Goal: Navigation & Orientation: Understand site structure

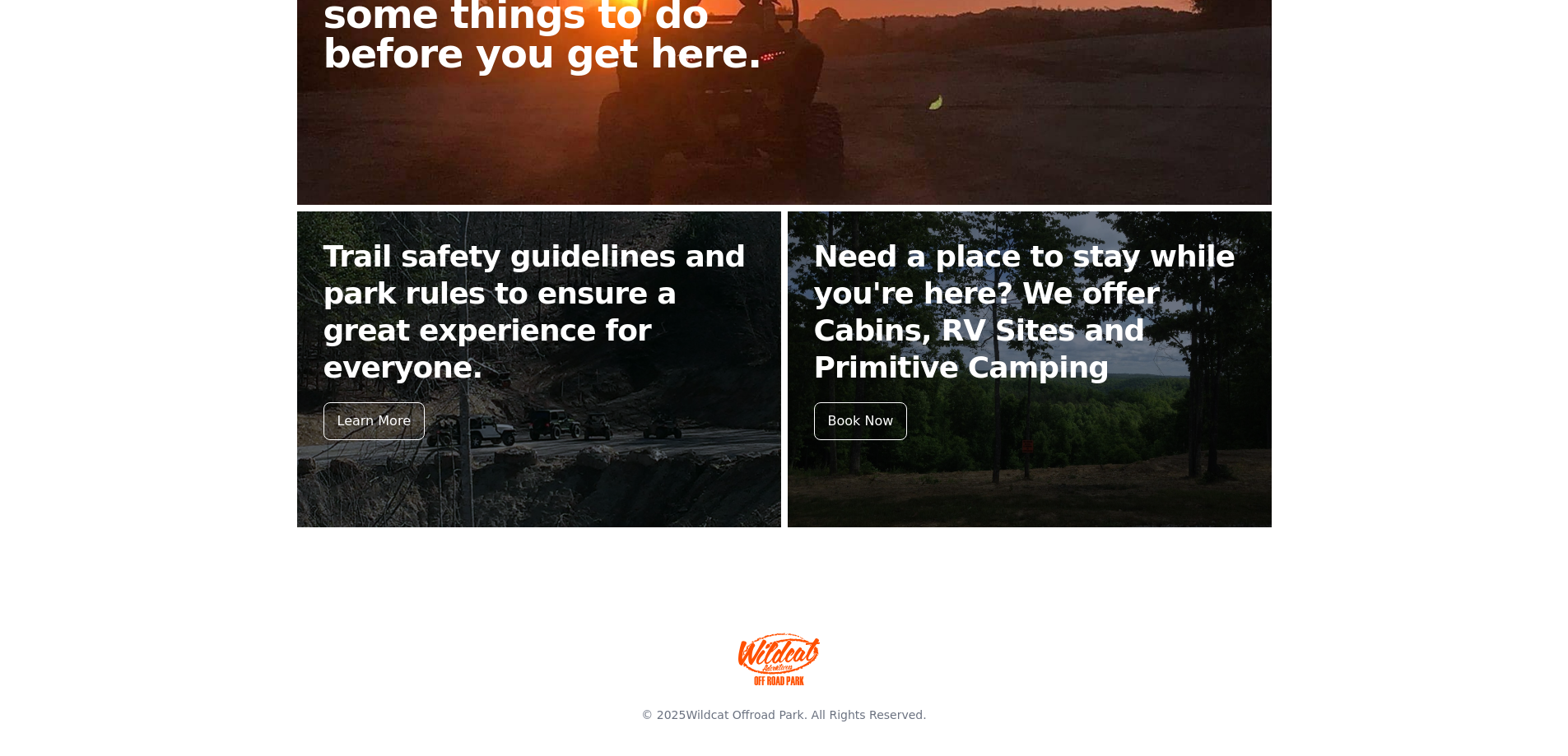
scroll to position [578, 0]
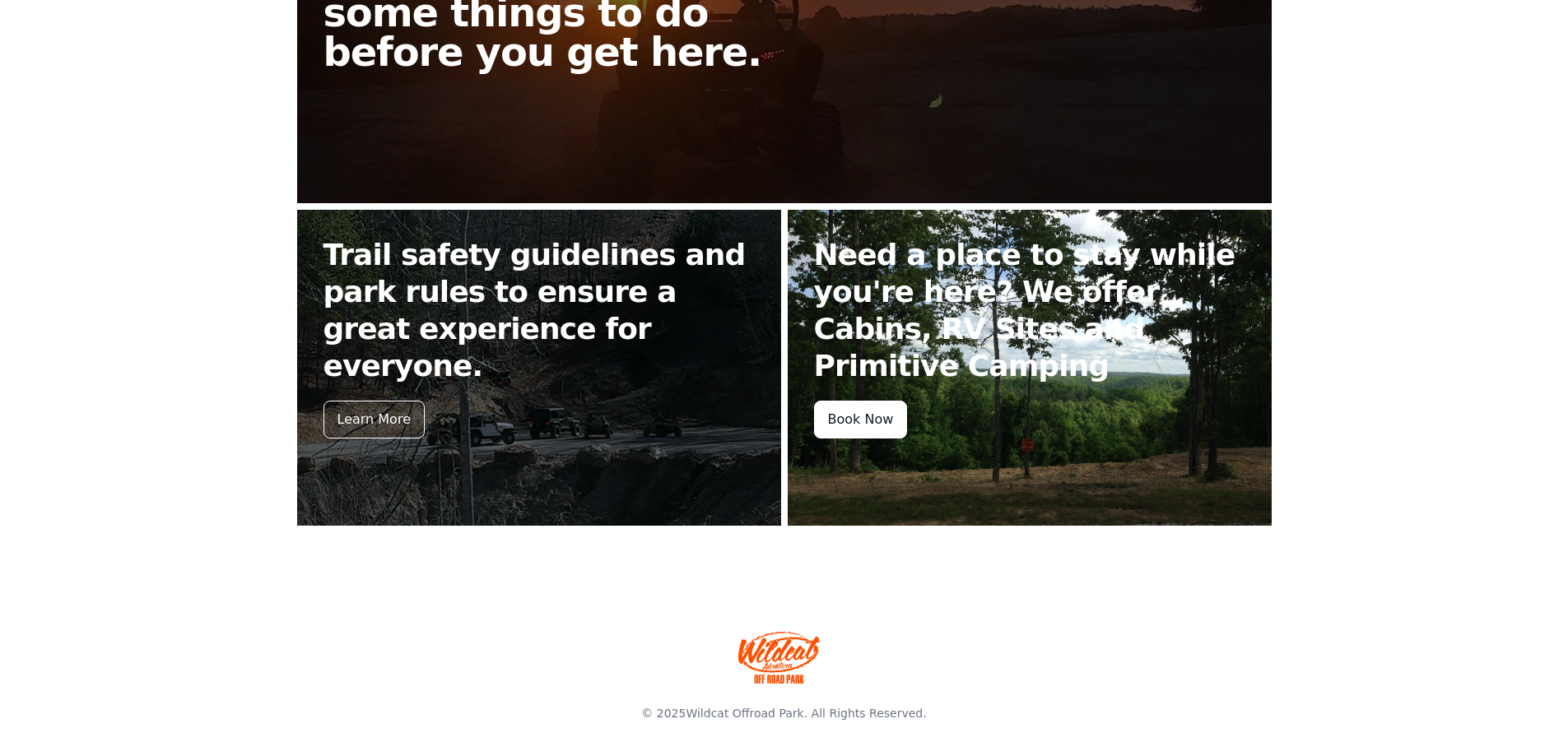
click at [882, 420] on div "Book Now" at bounding box center [860, 420] width 94 height 38
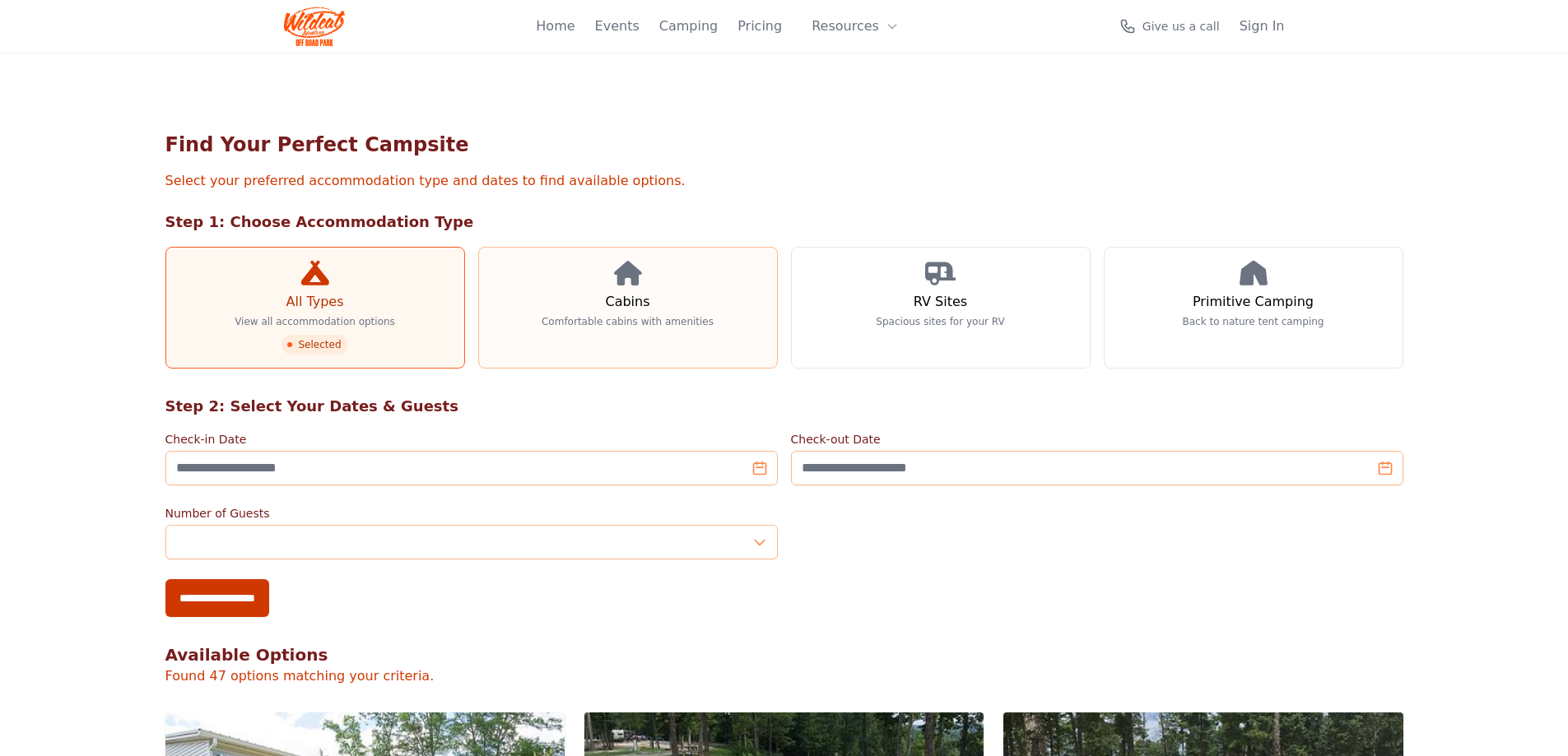
click at [647, 326] on p "Comfortable cabins with amenities" at bounding box center [627, 321] width 172 height 13
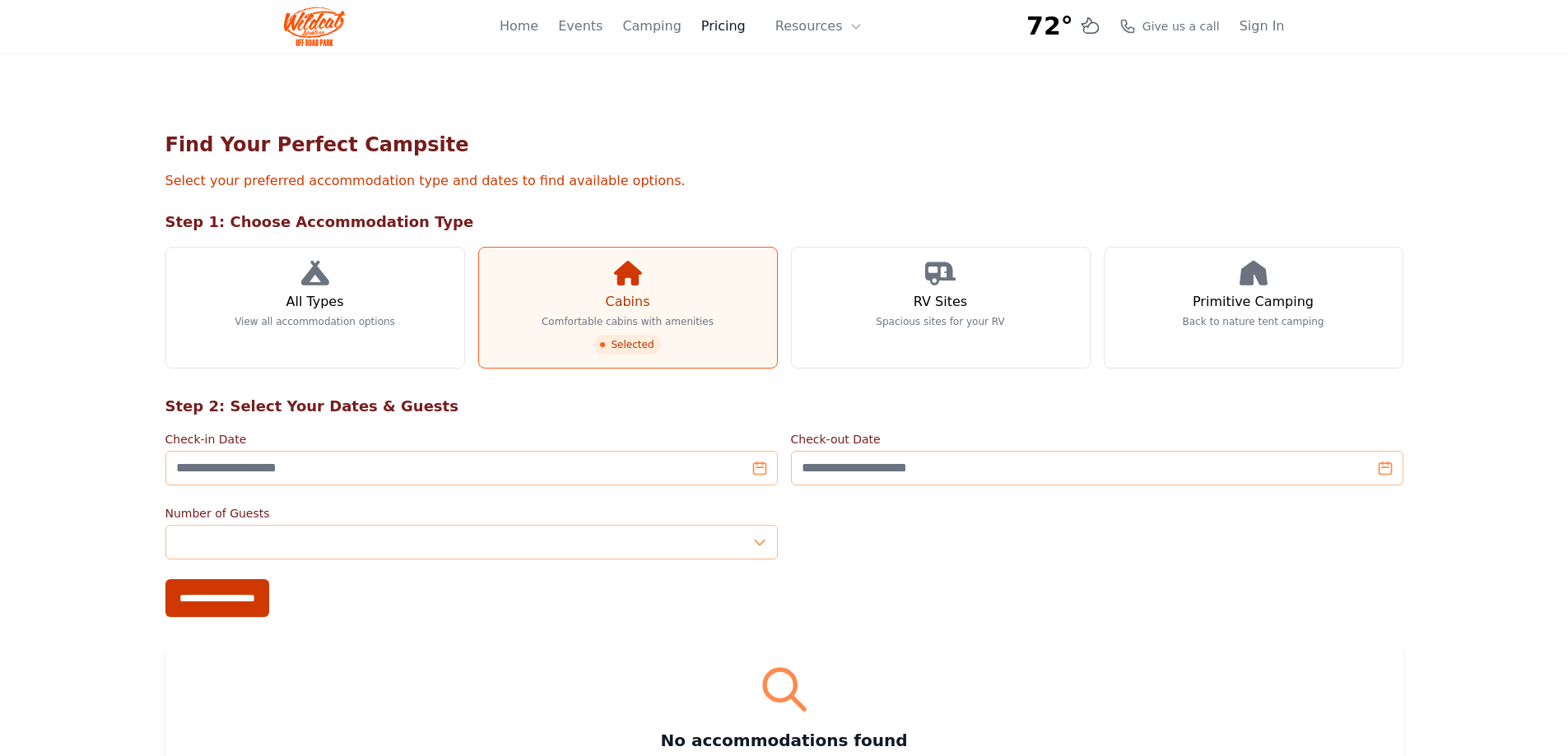
click at [739, 27] on link "Pricing" at bounding box center [723, 26] width 44 height 19
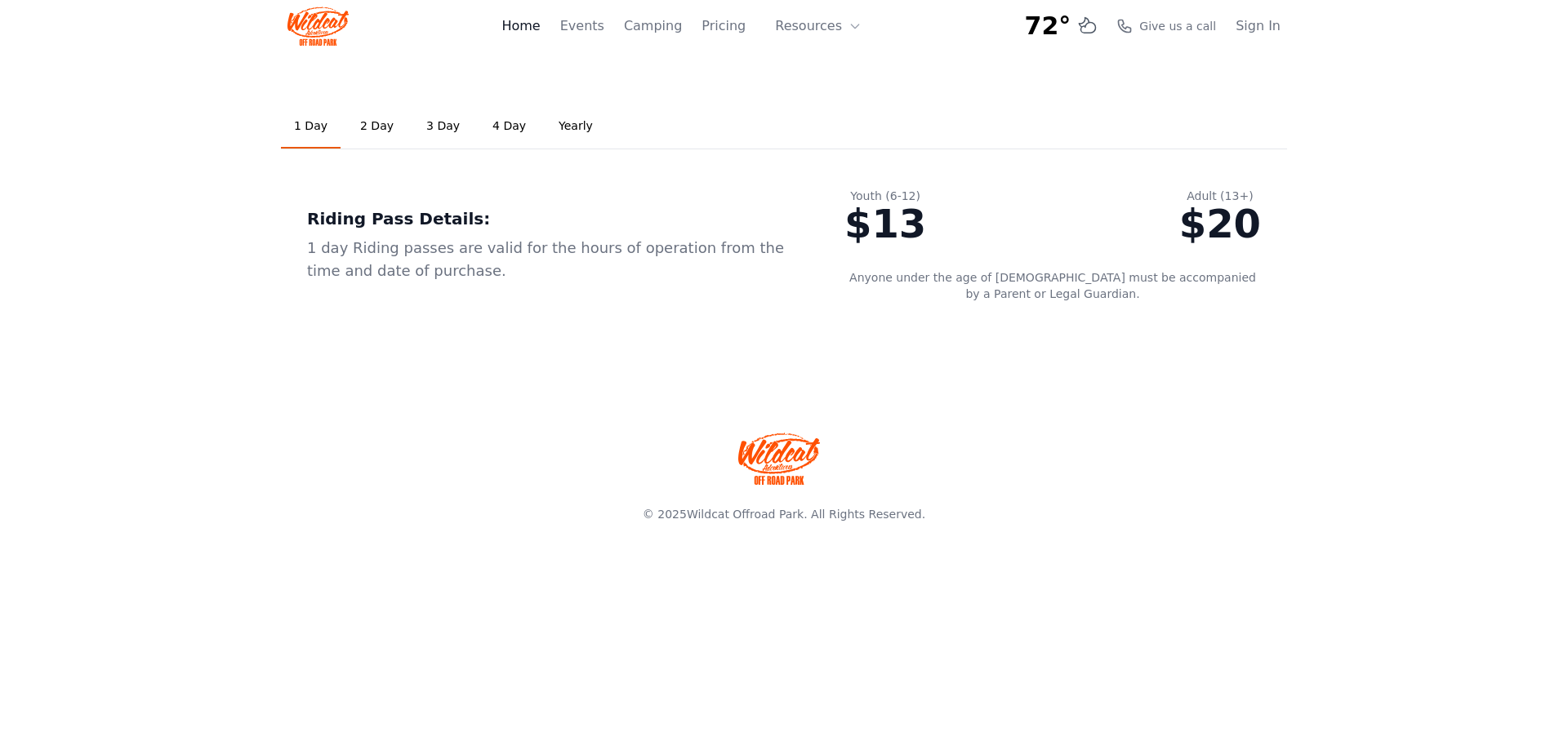
click at [540, 30] on link "Home" at bounding box center [521, 26] width 39 height 19
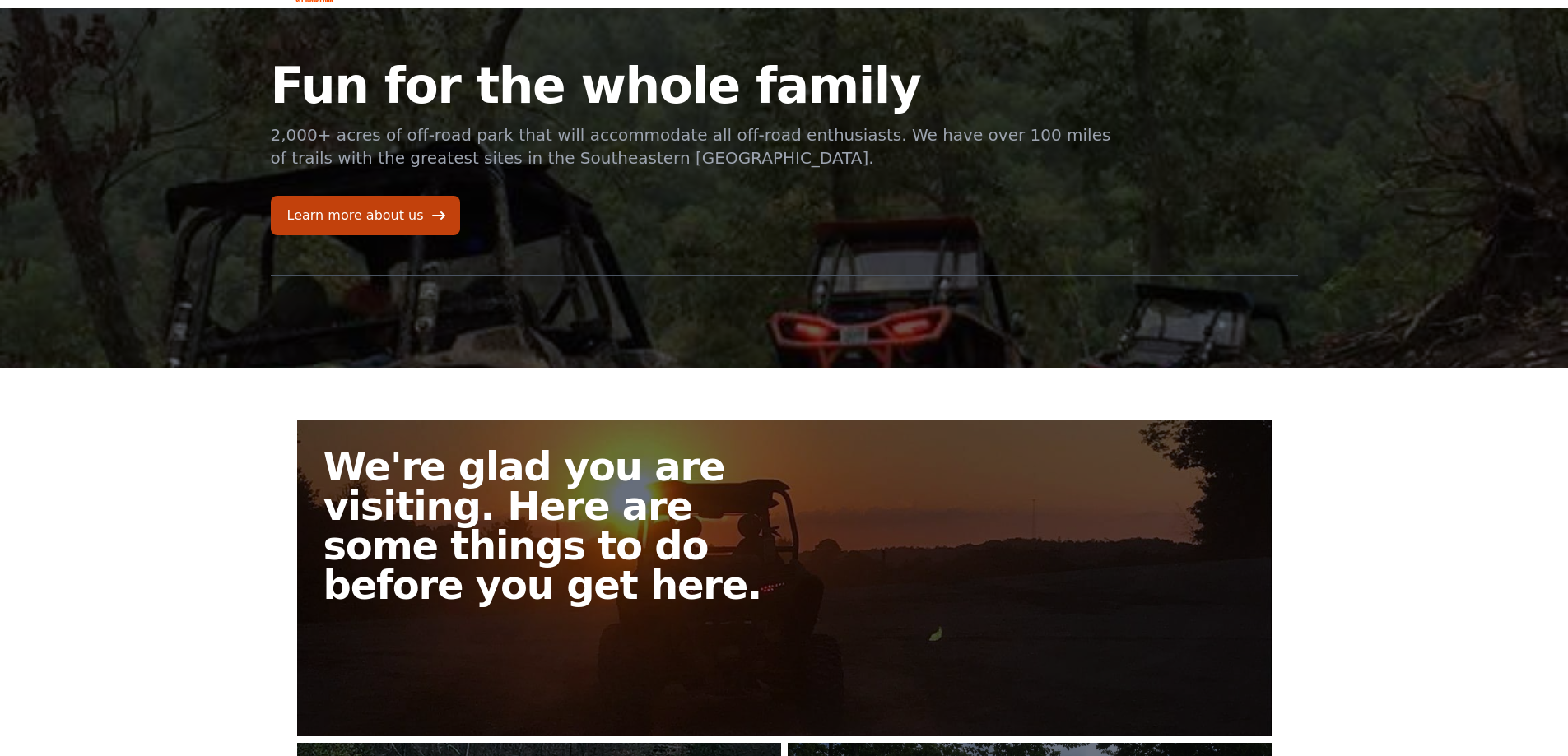
scroll to position [82, 0]
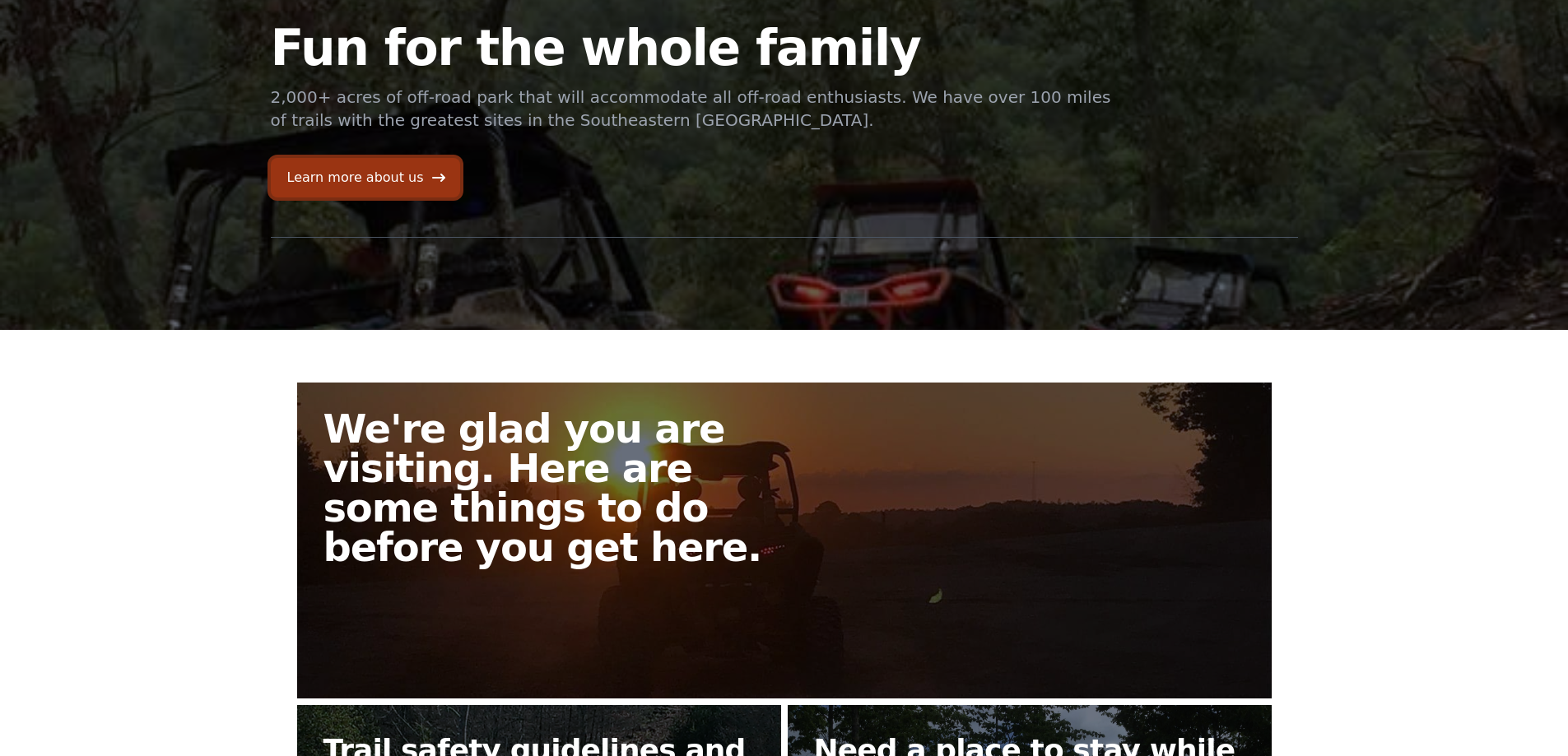
click at [383, 188] on link "Learn more about us" at bounding box center [366, 178] width 189 height 40
